Goal: Obtain resource: Obtain resource

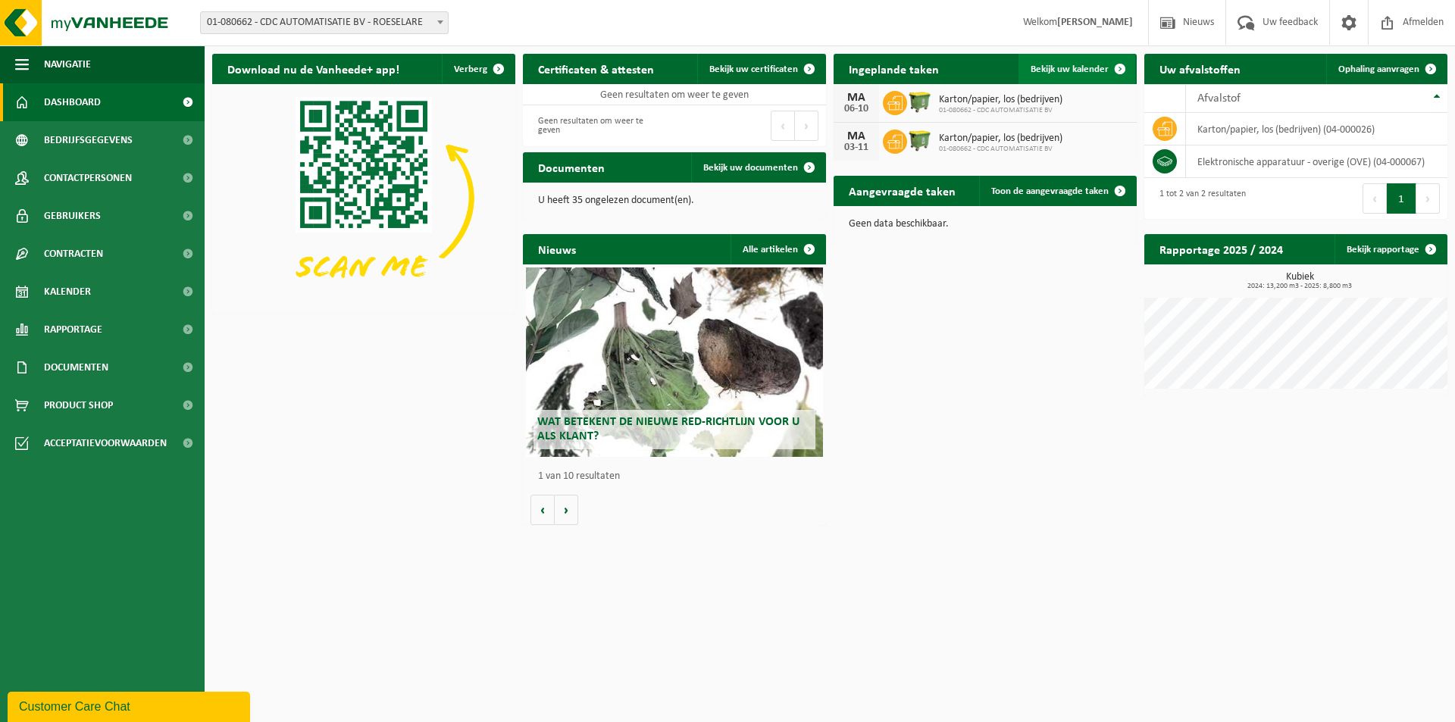
click at [1073, 67] on span "Bekijk uw kalender" at bounding box center [1069, 69] width 78 height 10
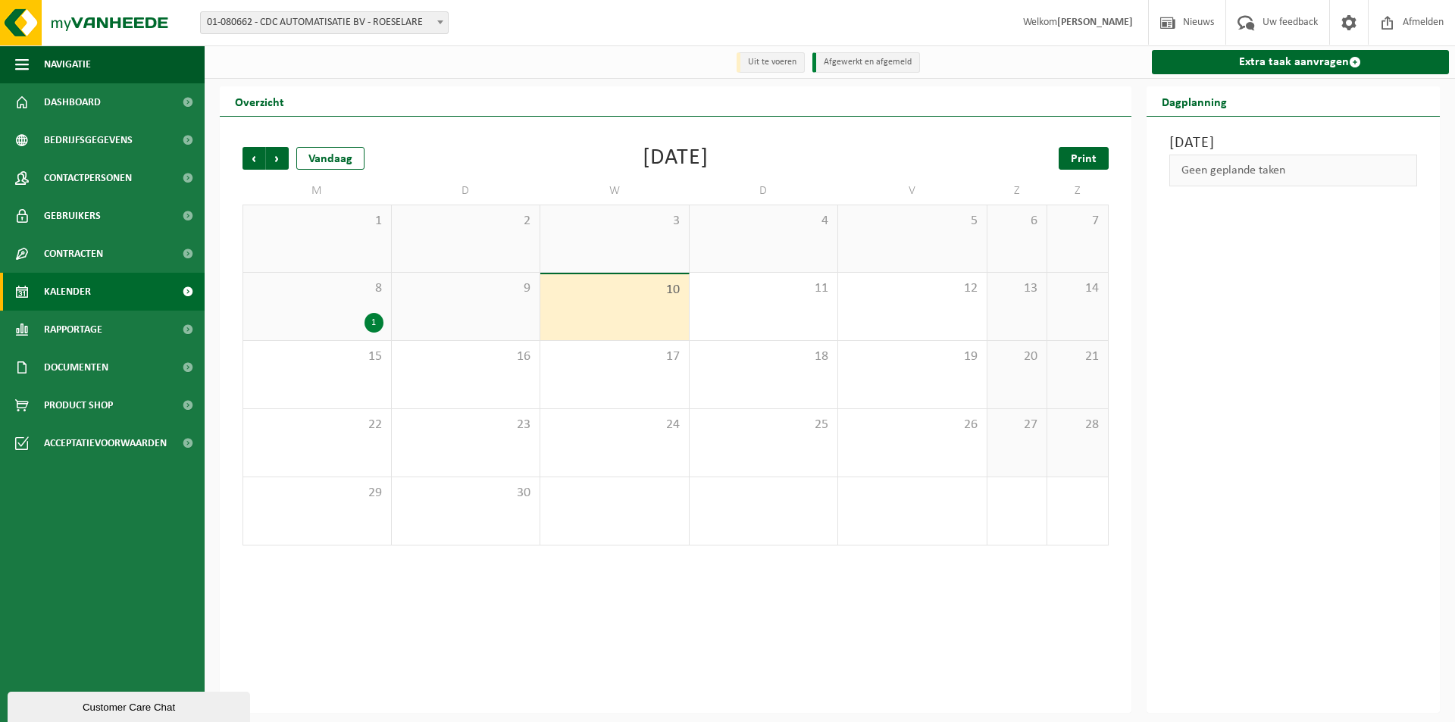
click at [1074, 163] on span "Print" at bounding box center [1084, 159] width 26 height 12
click at [274, 158] on span "Volgende" at bounding box center [277, 158] width 23 height 23
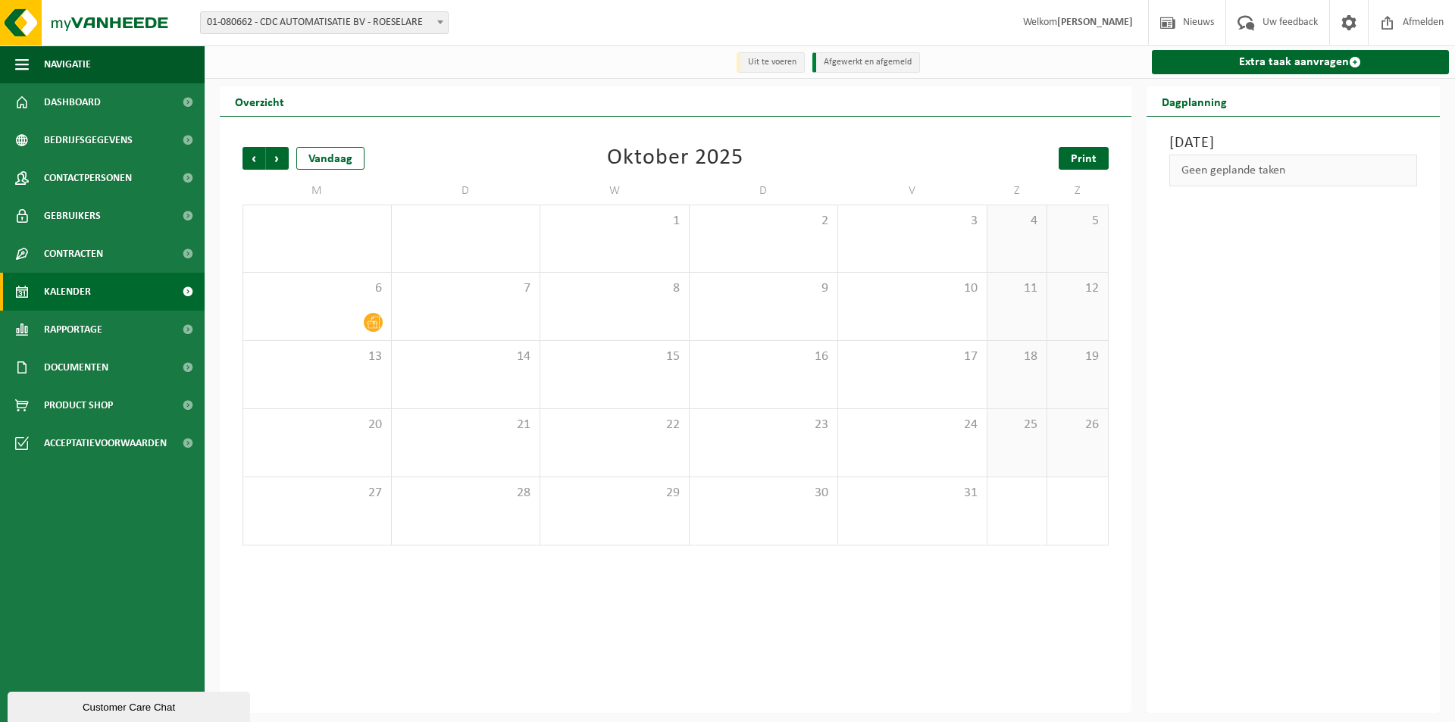
click at [1081, 157] on span "Print" at bounding box center [1084, 159] width 26 height 12
click at [276, 158] on span "Volgende" at bounding box center [277, 158] width 23 height 23
click at [1088, 163] on span "Print" at bounding box center [1084, 159] width 26 height 12
click at [274, 158] on span "Volgende" at bounding box center [277, 158] width 23 height 23
